Goal: Information Seeking & Learning: Learn about a topic

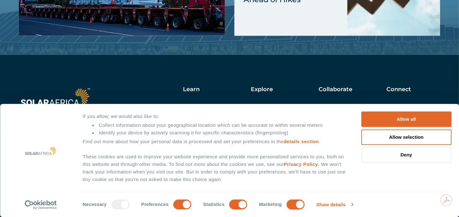
scroll to position [1460, 0]
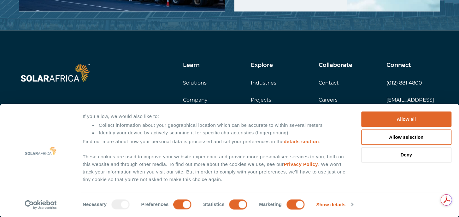
drag, startPoint x: 380, startPoint y: 114, endPoint x: 355, endPoint y: 125, distance: 27.4
click at [380, 114] on button "Allow all" at bounding box center [406, 119] width 90 height 15
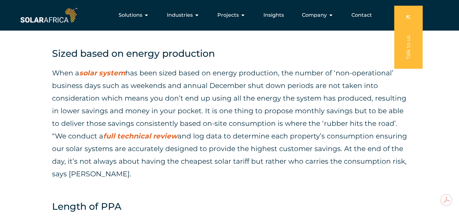
scroll to position [671, 0]
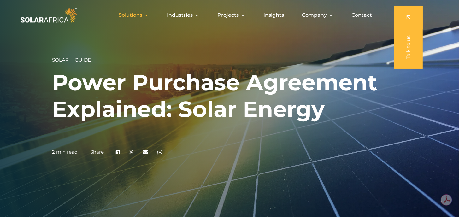
click at [147, 16] on icon "Menu" at bounding box center [146, 15] width 5 height 5
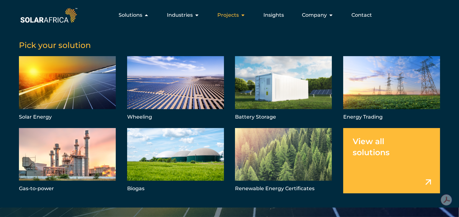
click at [242, 14] on icon "Menu" at bounding box center [242, 15] width 5 height 5
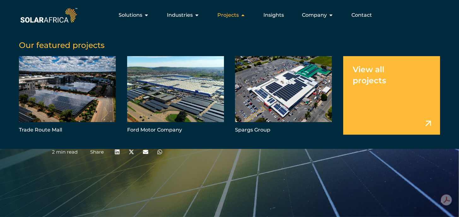
click at [237, 12] on span "Projects" at bounding box center [227, 15] width 21 height 8
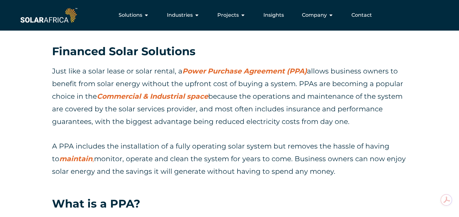
scroll to position [252, 0]
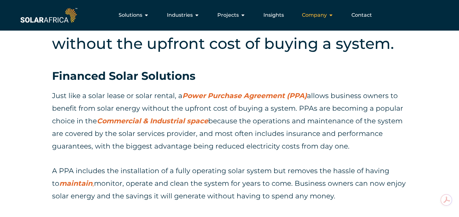
click at [328, 14] on div "Company Close Company Open Company" at bounding box center [318, 15] width 42 height 13
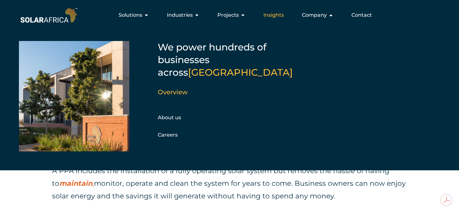
click at [275, 14] on span "Insights" at bounding box center [273, 15] width 21 height 8
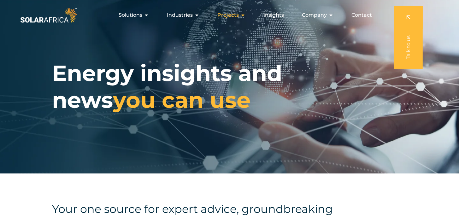
click at [240, 18] on div "Projects Close Projects Open Projects" at bounding box center [231, 15] width 38 height 13
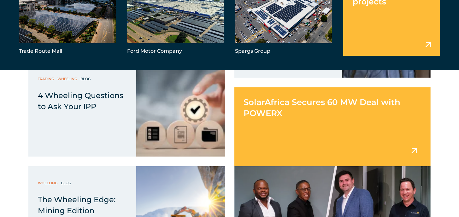
scroll to position [536, 0]
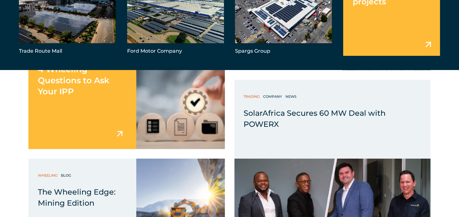
click at [82, 106] on div "4 Wheeling Questions to Ask Your IPP" at bounding box center [82, 102] width 108 height 95
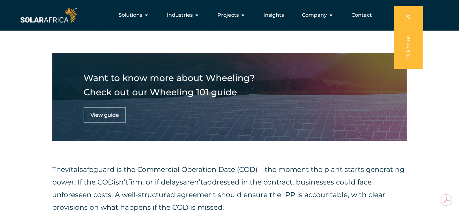
scroll to position [631, 0]
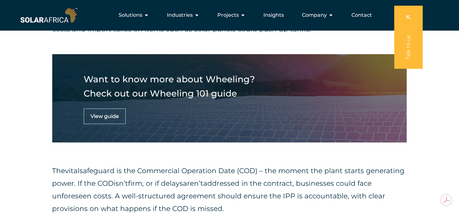
drag, startPoint x: 148, startPoint y: 94, endPoint x: 127, endPoint y: 109, distance: 25.7
drag, startPoint x: 127, startPoint y: 109, endPoint x: 112, endPoint y: 104, distance: 15.4
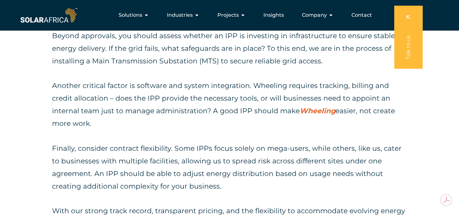
scroll to position [1988, 0]
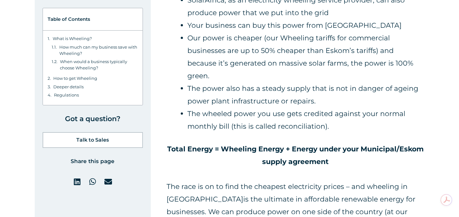
scroll to position [1041, 0]
